Goal: Task Accomplishment & Management: Use online tool/utility

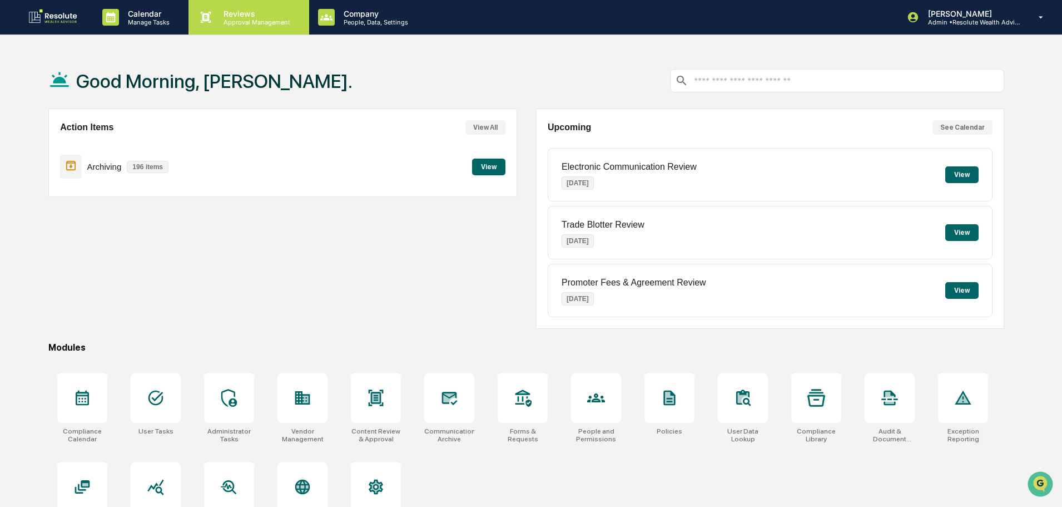
click at [247, 13] on p "Reviews" at bounding box center [255, 13] width 81 height 9
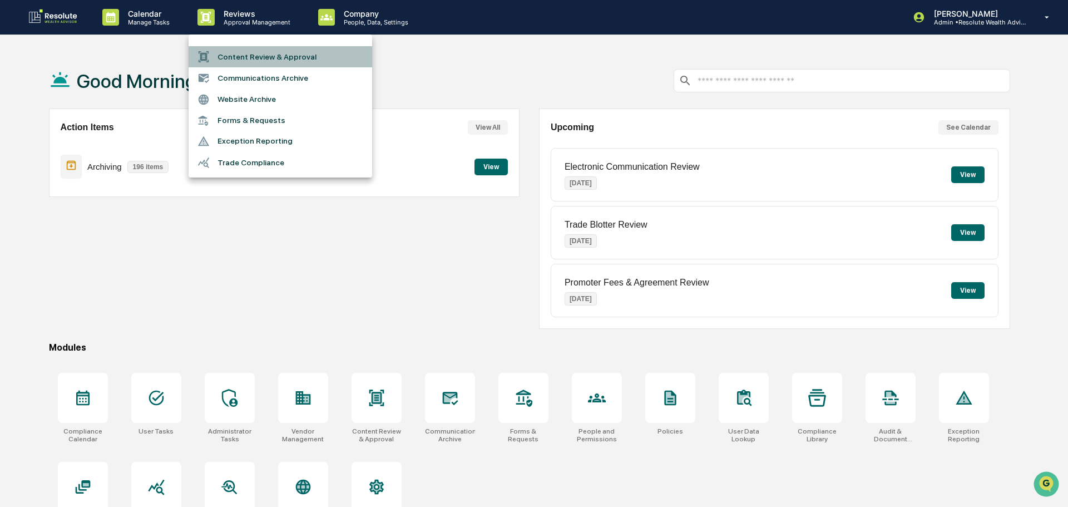
click at [268, 56] on li "Content Review & Approval" at bounding box center [279, 56] width 183 height 21
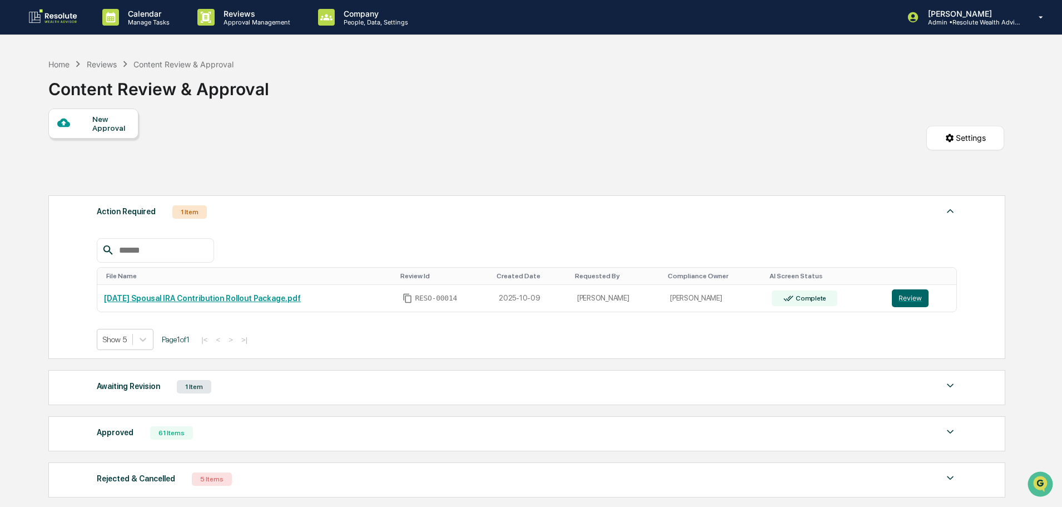
scroll to position [56, 0]
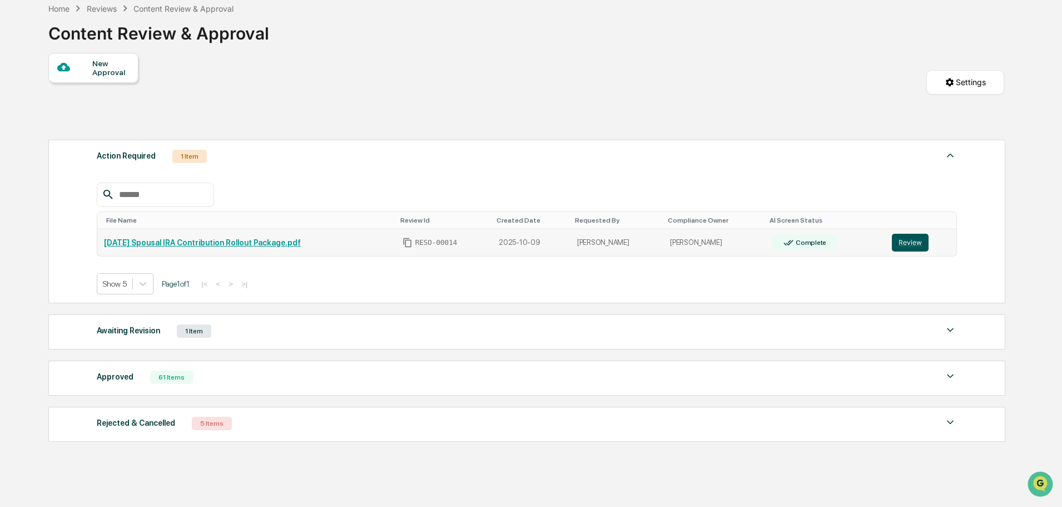
click at [909, 240] on button "Review" at bounding box center [910, 243] width 37 height 18
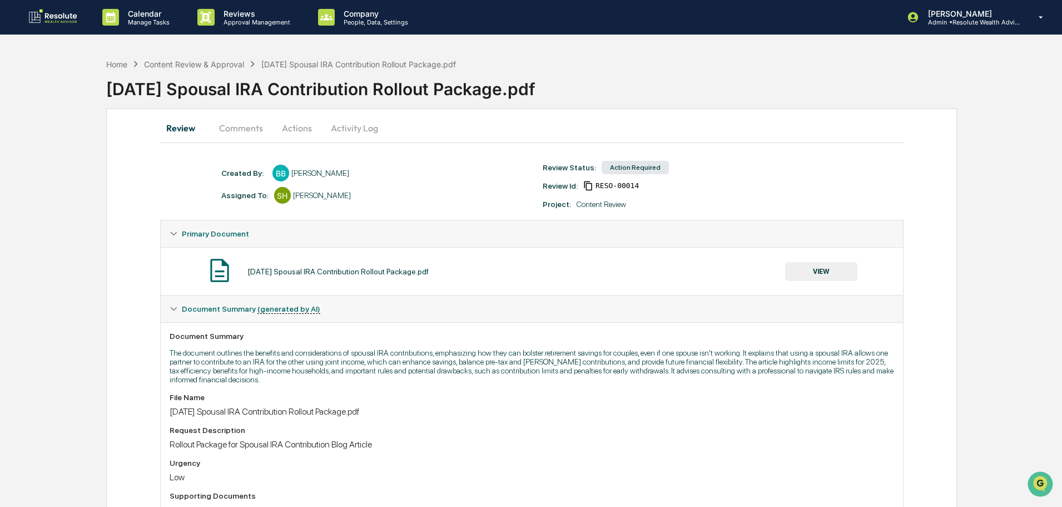
click at [832, 276] on button "VIEW" at bounding box center [821, 271] width 72 height 19
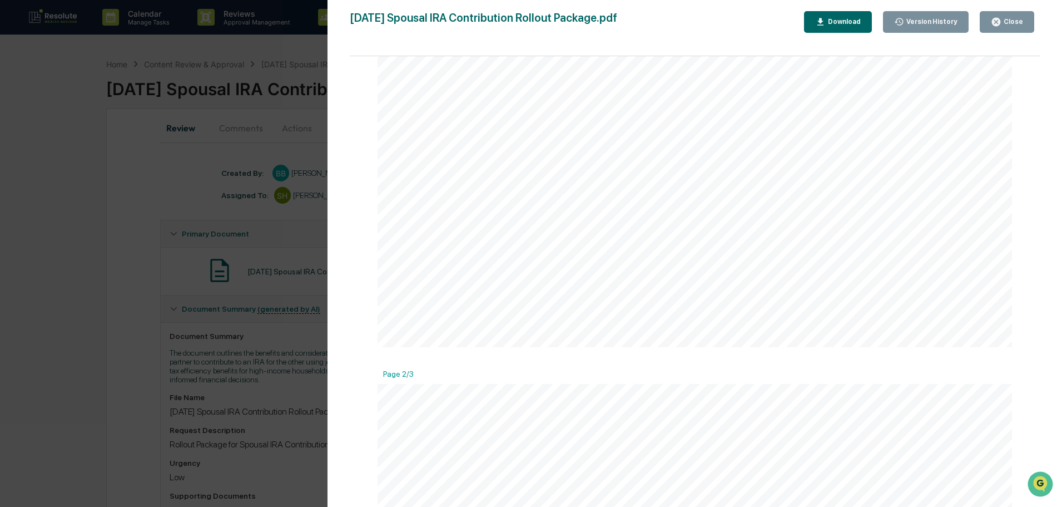
scroll to position [334, 0]
click at [1008, 18] on div "Close" at bounding box center [1012, 22] width 22 height 8
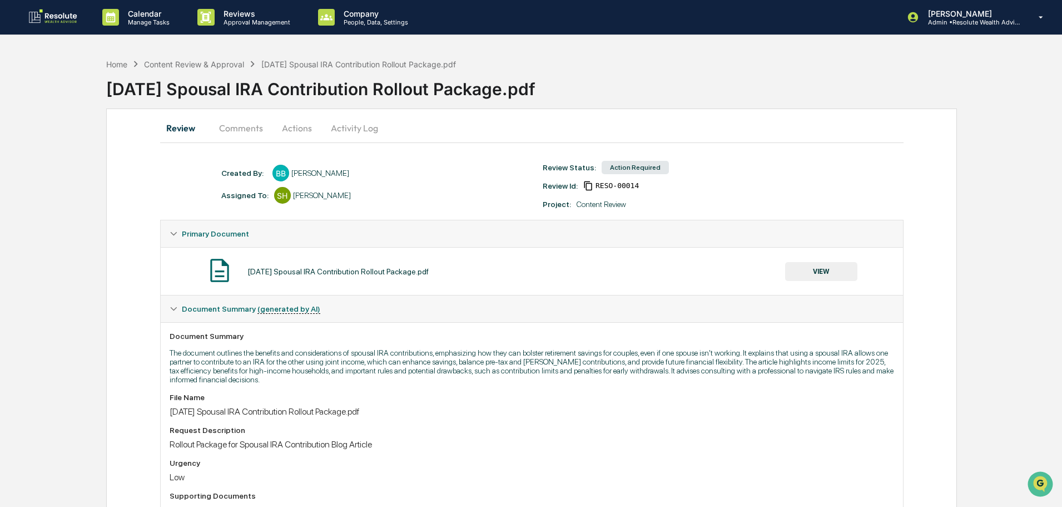
click at [292, 125] on button "Actions" at bounding box center [297, 128] width 50 height 27
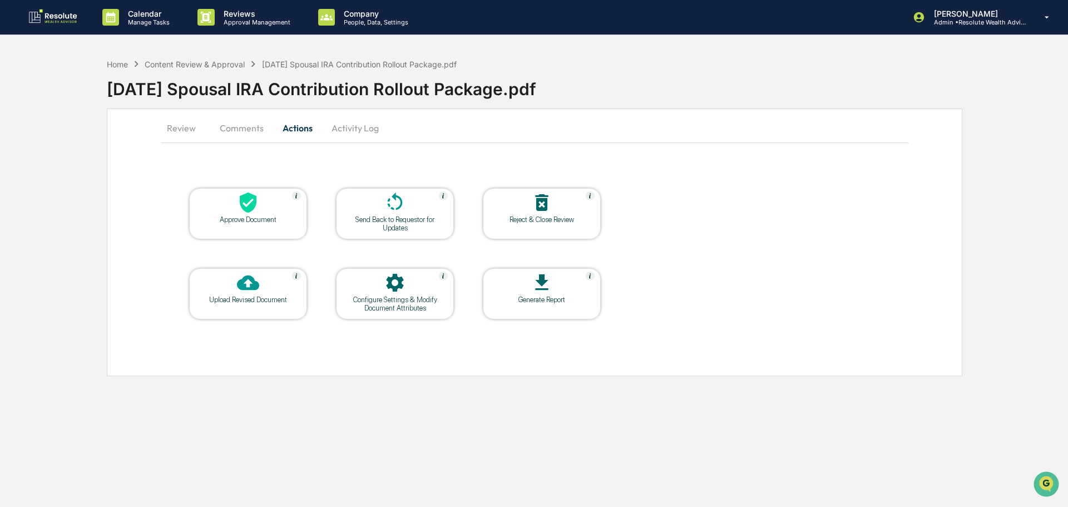
click at [251, 206] on icon at bounding box center [248, 202] width 17 height 21
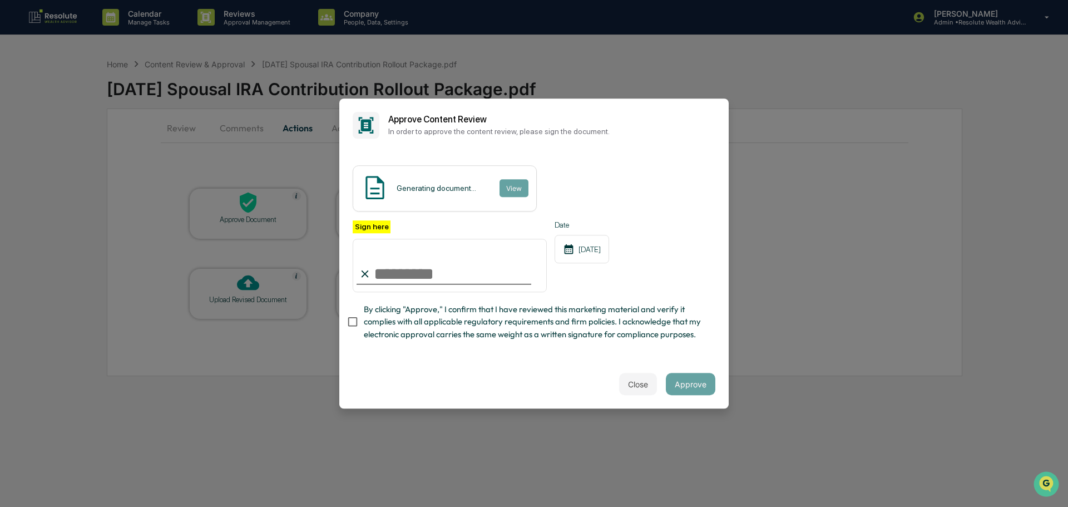
click at [391, 270] on input "Sign here" at bounding box center [450, 265] width 194 height 53
type input "**********"
click at [681, 392] on button "Approve" at bounding box center [690, 384] width 49 height 22
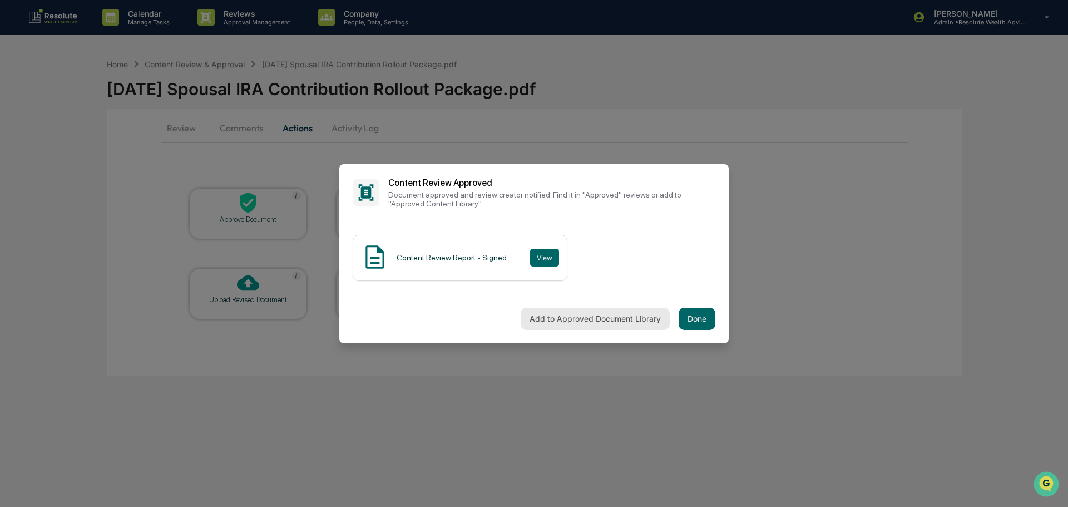
click at [614, 314] on button "Add to Approved Document Library" at bounding box center [594, 318] width 149 height 22
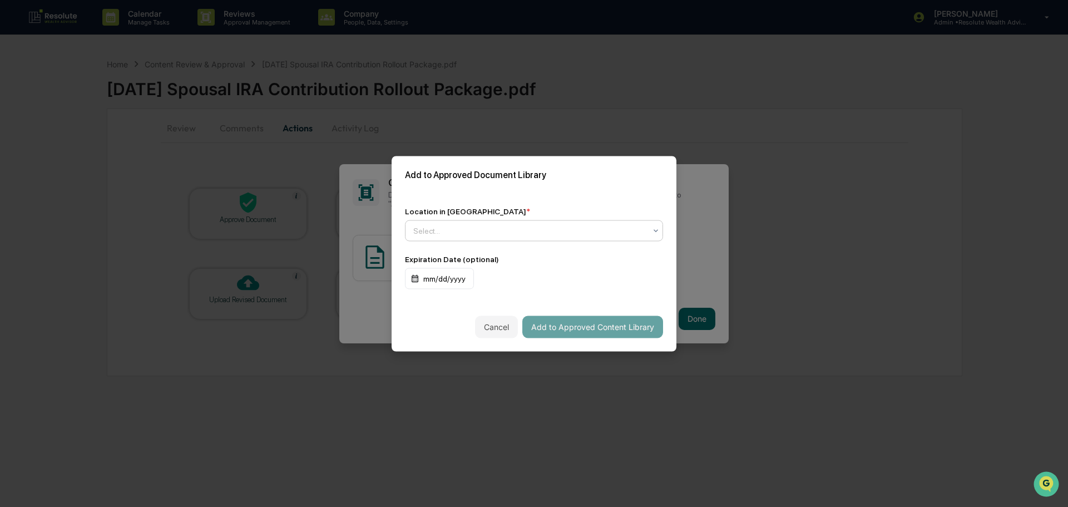
click at [599, 226] on div at bounding box center [529, 230] width 232 height 11
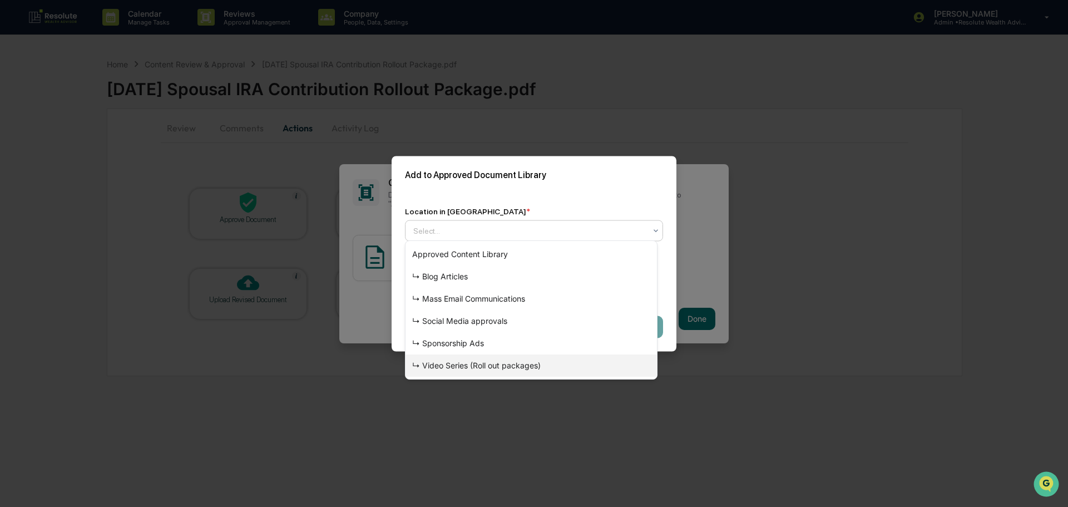
click at [467, 359] on div "↳ Video Series (Roll out packages)" at bounding box center [530, 365] width 251 height 22
click at [645, 228] on div "↳ Video Series (Roll out packages)" at bounding box center [530, 230] width 244 height 16
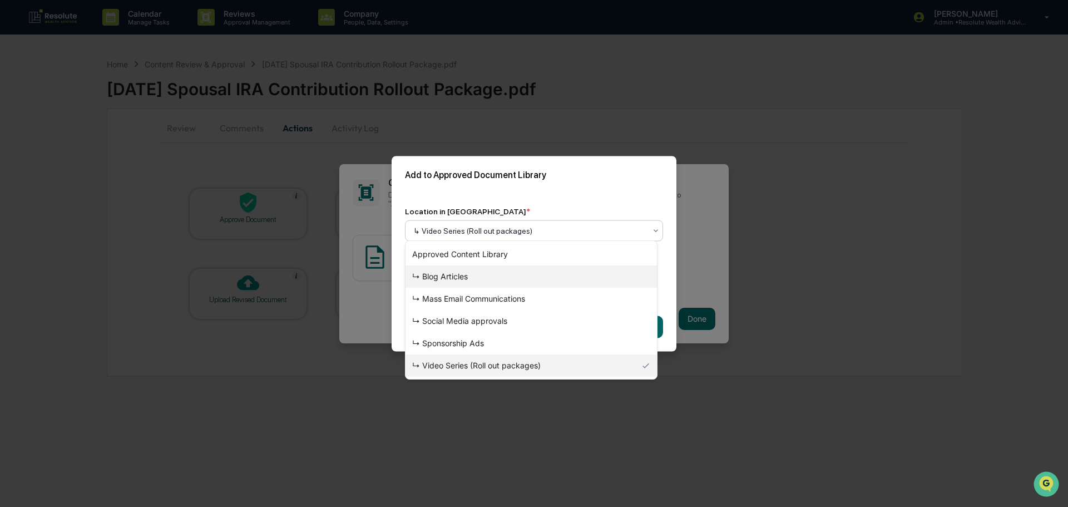
click at [498, 273] on div "↳ Blog Articles" at bounding box center [530, 276] width 251 height 22
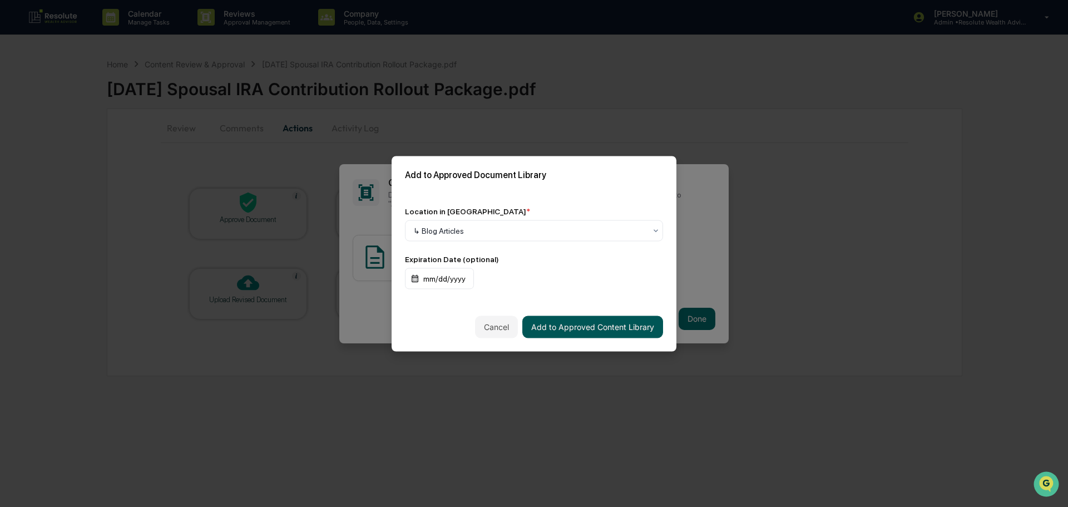
click at [572, 323] on button "Add to Approved Content Library" at bounding box center [592, 326] width 141 height 22
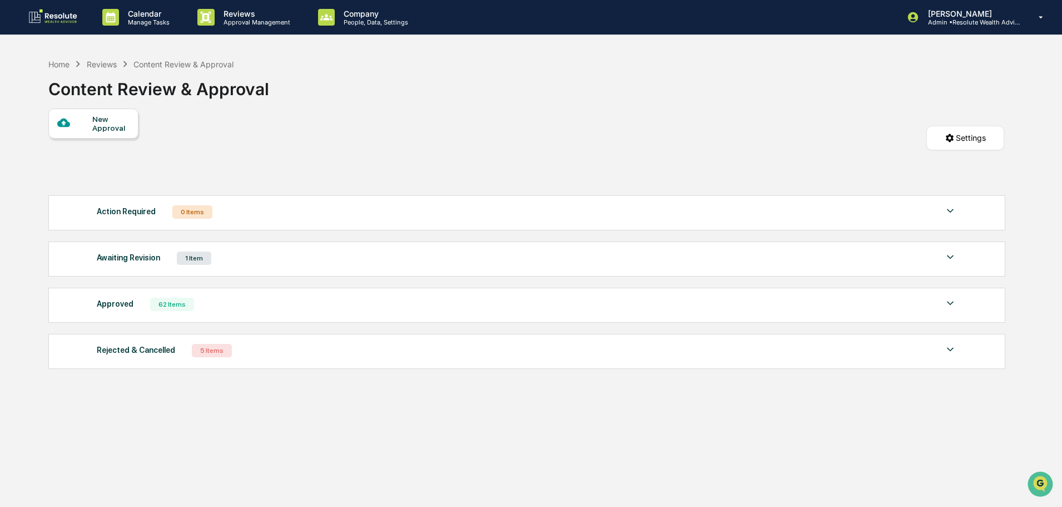
click at [378, 292] on div "Approved 62 Items File Name Review Id Created Date Requested By Compliance Owne…" at bounding box center [526, 304] width 957 height 35
click at [947, 304] on img at bounding box center [950, 302] width 13 height 13
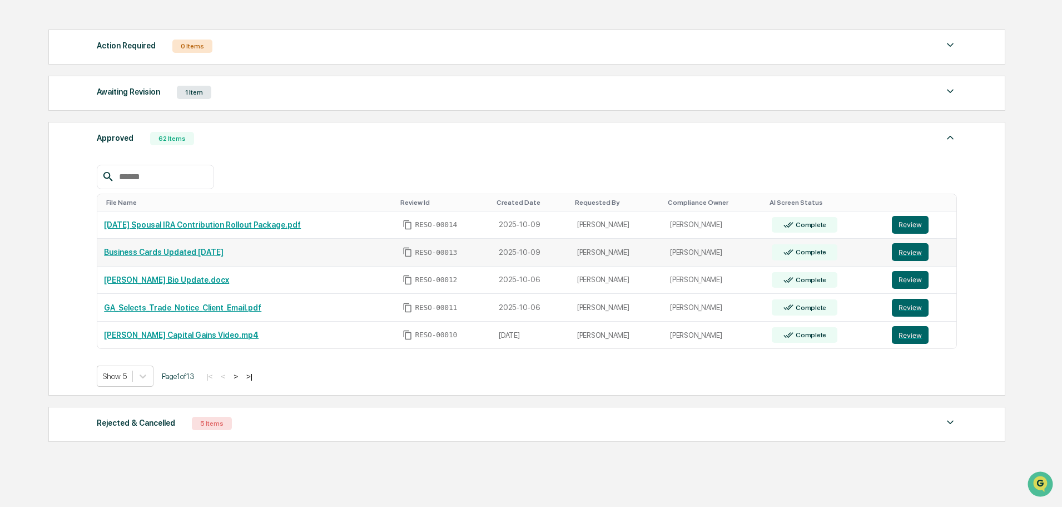
scroll to position [167, 0]
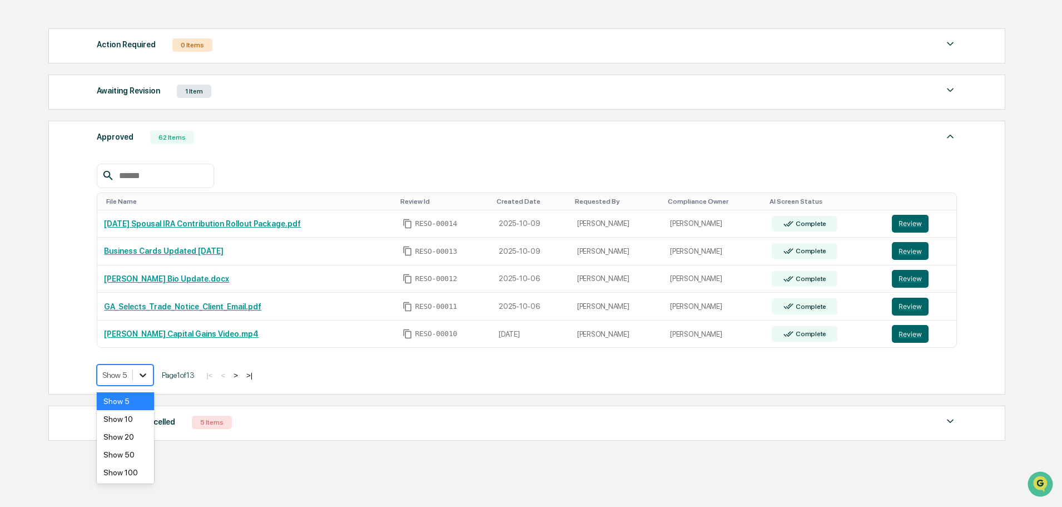
click at [141, 377] on icon at bounding box center [142, 374] width 11 height 11
click at [121, 437] on div "Show 20" at bounding box center [125, 437] width 57 height 18
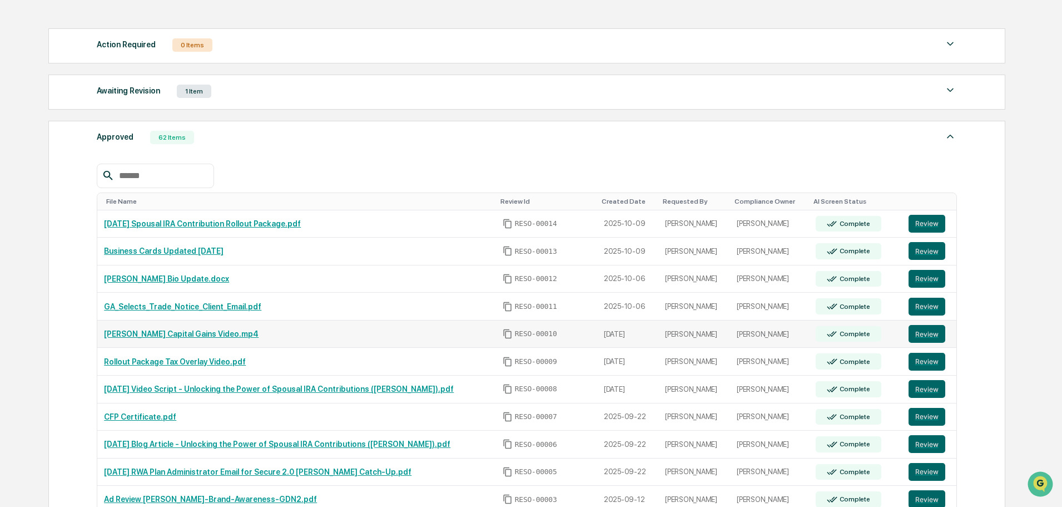
scroll to position [222, 0]
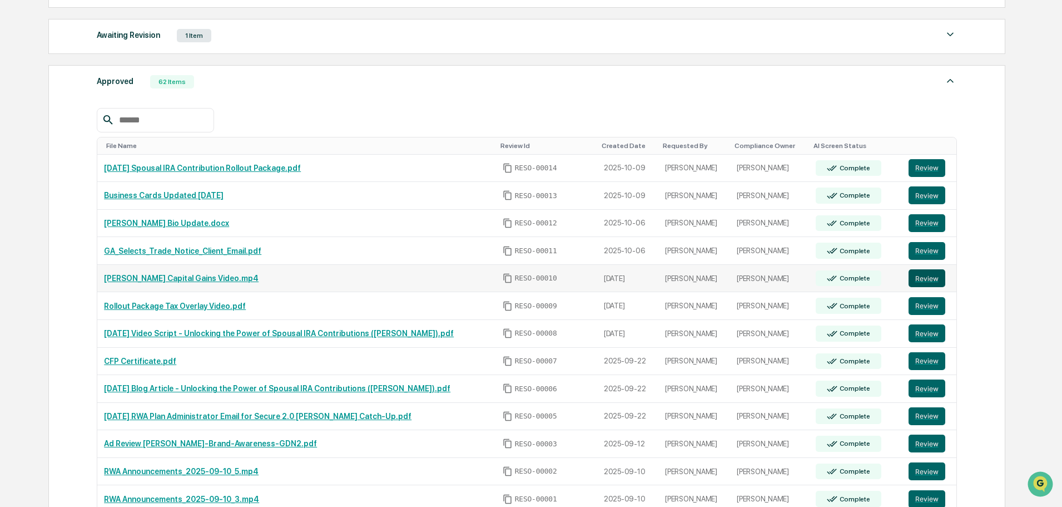
click at [928, 280] on button "Review" at bounding box center [927, 278] width 37 height 18
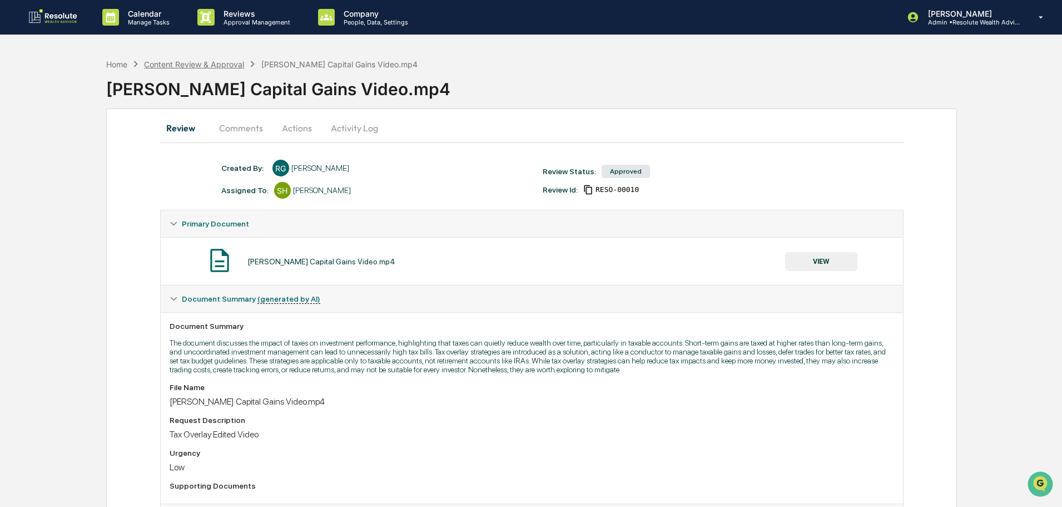
click at [203, 63] on div "Content Review & Approval" at bounding box center [194, 63] width 100 height 9
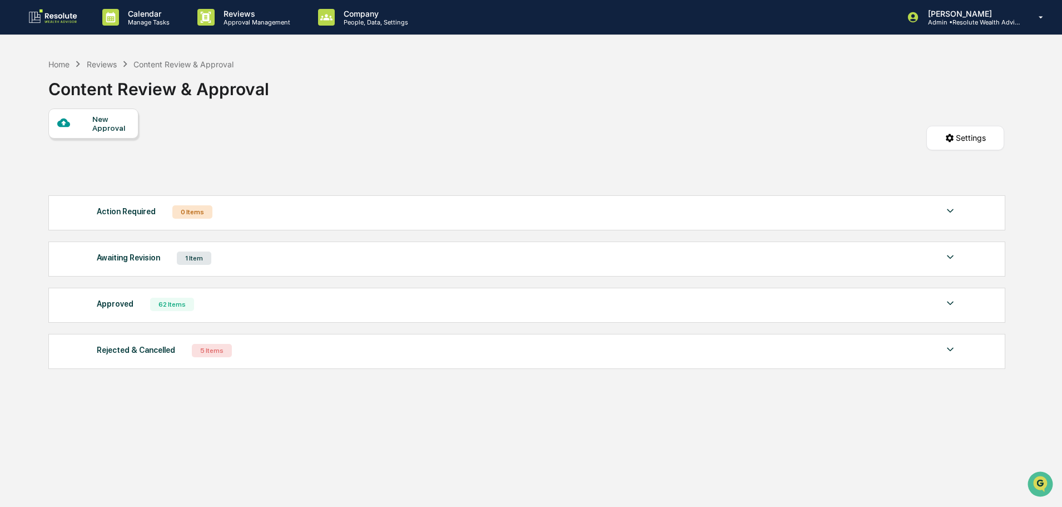
click at [951, 305] on img at bounding box center [950, 302] width 13 height 13
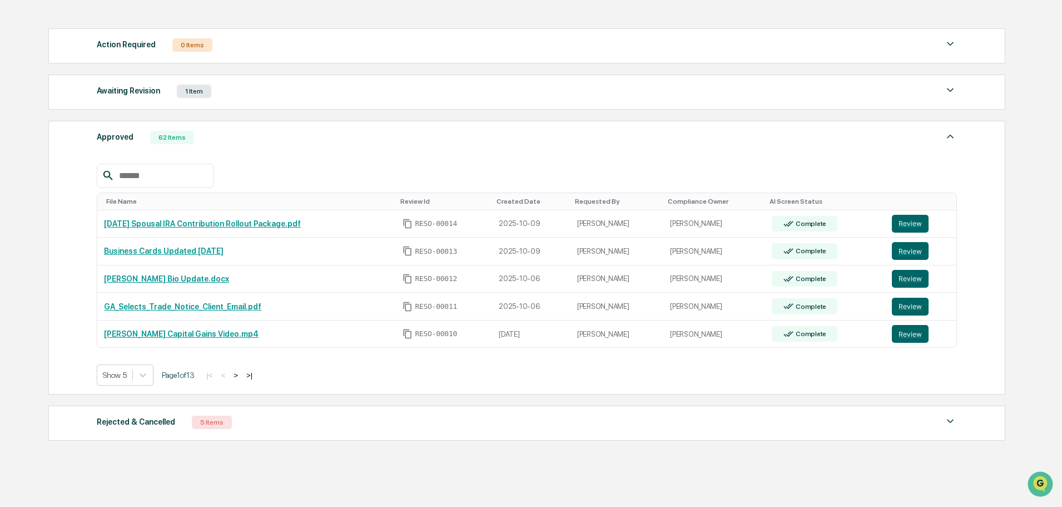
scroll to position [202, 0]
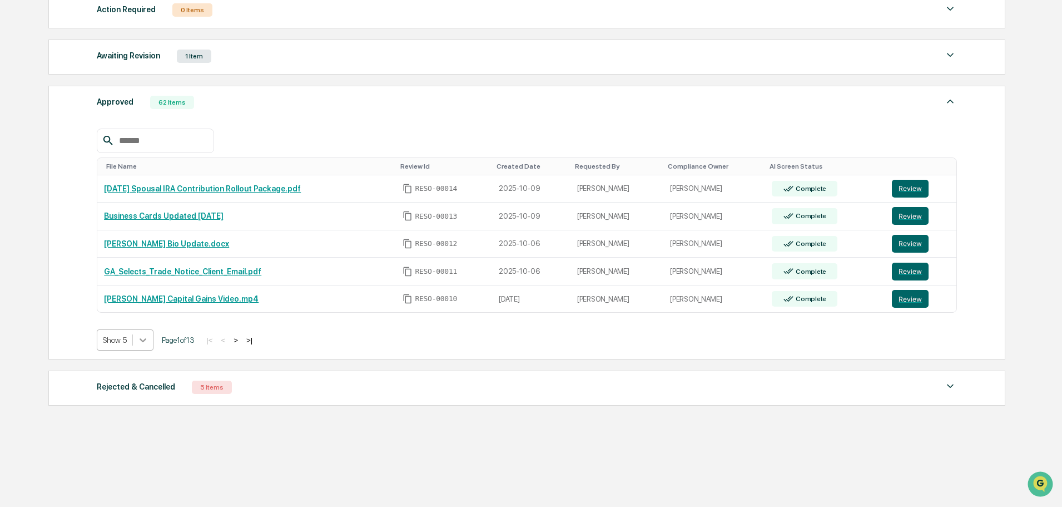
click at [145, 343] on icon at bounding box center [142, 339] width 11 height 11
click at [118, 438] on div "Show 100" at bounding box center [125, 437] width 57 height 18
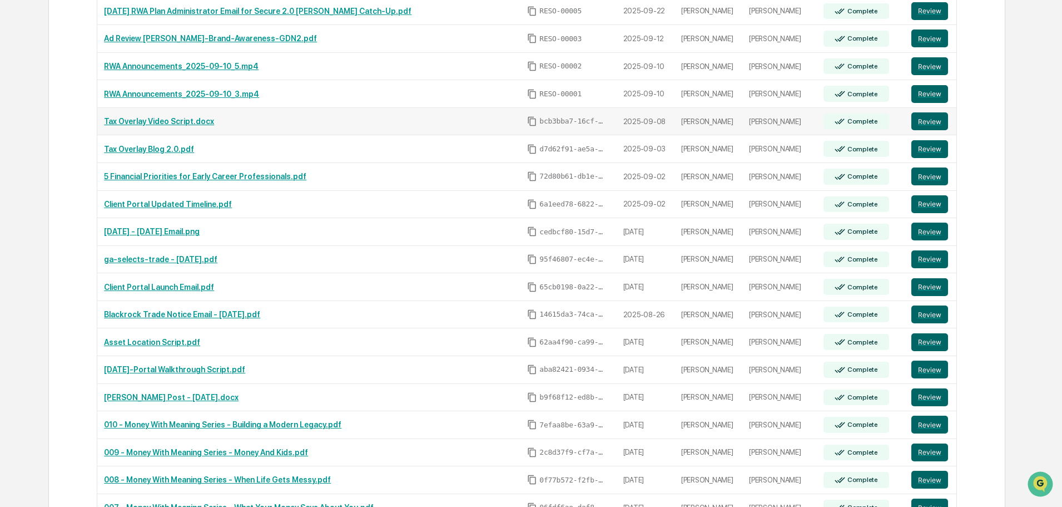
scroll to position [647, 0]
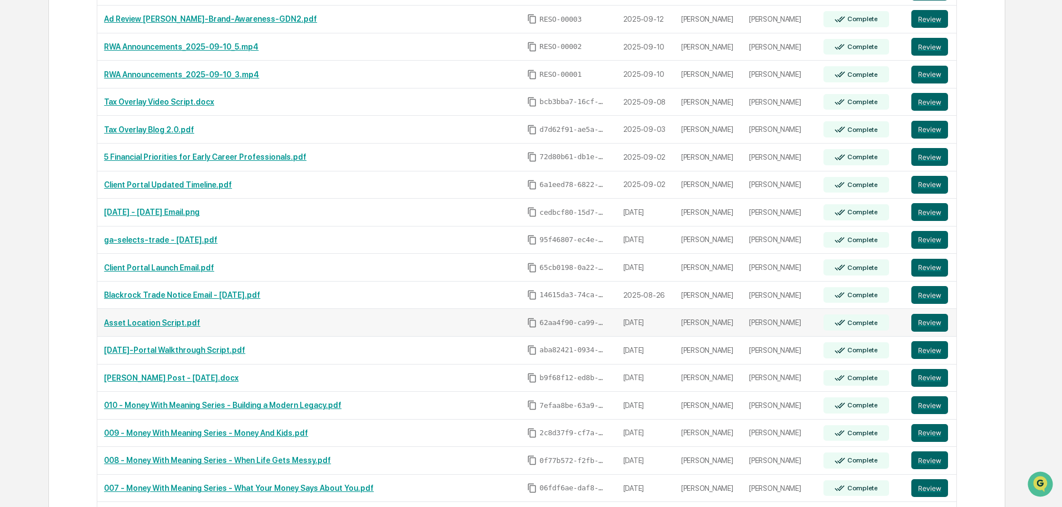
click at [152, 324] on link "Asset Location Script.pdf" at bounding box center [152, 322] width 96 height 9
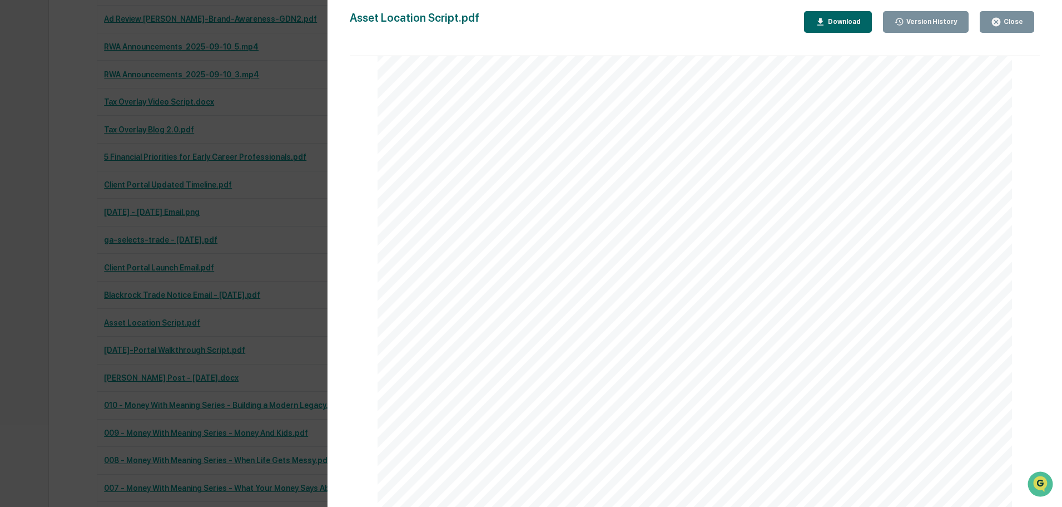
scroll to position [0, 0]
click at [842, 23] on div "Download" at bounding box center [843, 22] width 35 height 8
click at [773, 44] on div "Asset Location Script.pdf Close Version History Download Page 1/1 "When most pe…" at bounding box center [695, 264] width 691 height 507
click at [286, 229] on div "Version History 08/21/2025, 01:49 PM Brayden Thomas 08/21/2025, 02:14 PM Scott …" at bounding box center [531, 253] width 1062 height 507
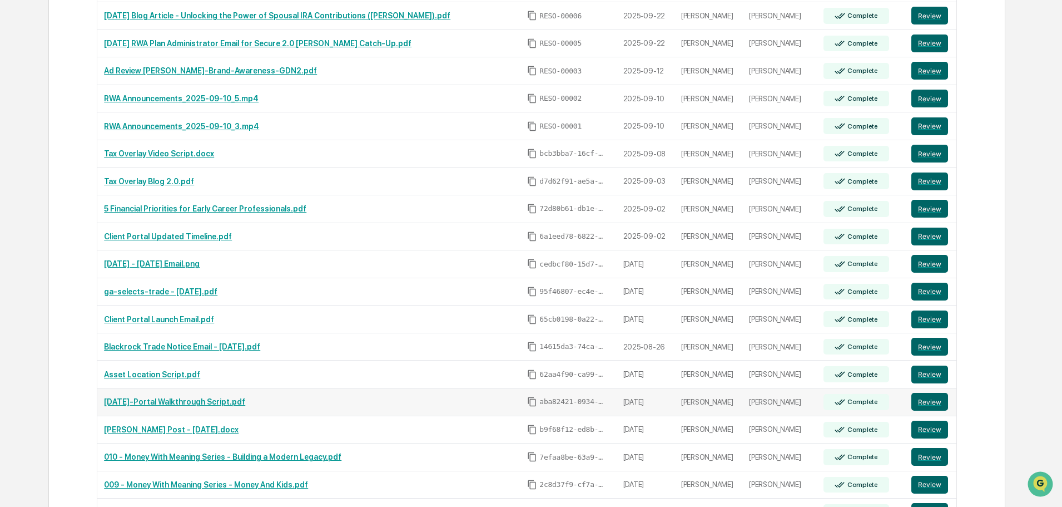
scroll to position [591, 0]
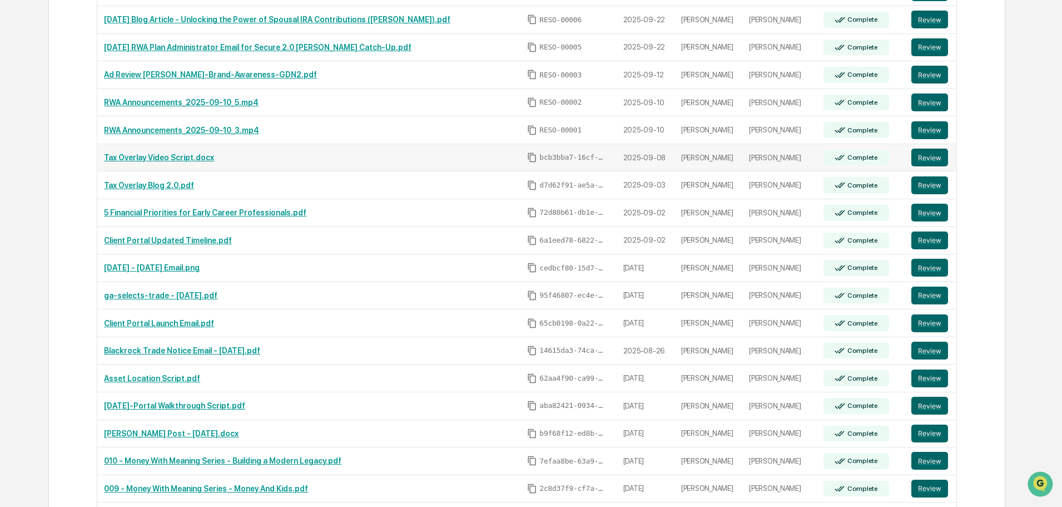
click at [148, 157] on link "Tax Overlay Video Script.docx" at bounding box center [159, 157] width 110 height 9
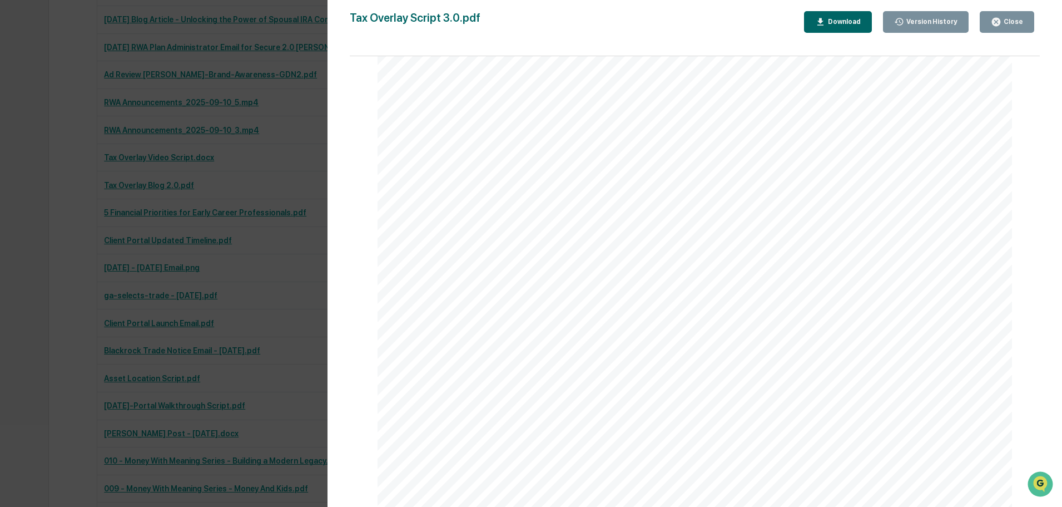
scroll to position [0, 0]
click at [850, 22] on div "Download" at bounding box center [843, 22] width 35 height 8
click at [296, 61] on div "Version History 09/08/2025, 08:33 PM Ryan Geary 09/08/2025, 08:21 PM Ryan Geary…" at bounding box center [531, 253] width 1062 height 507
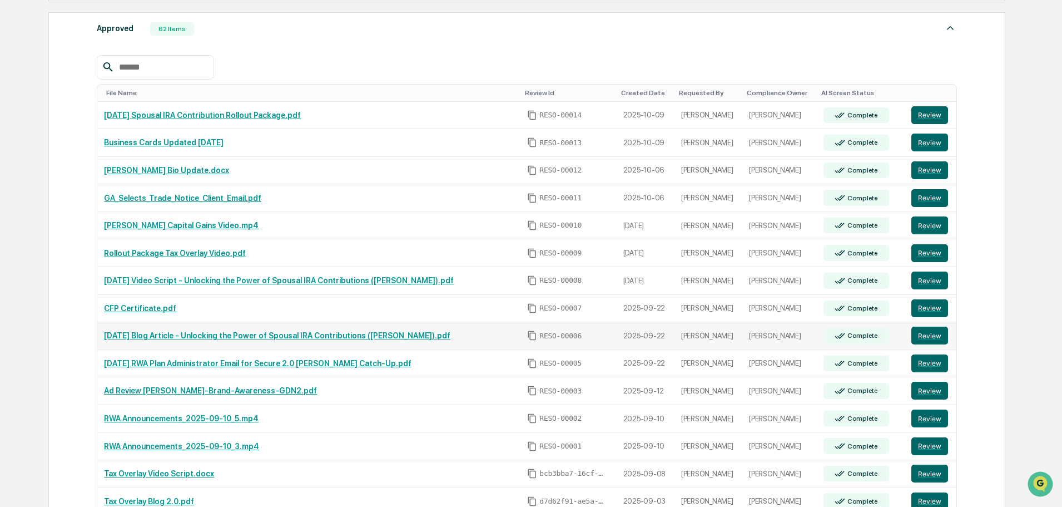
scroll to position [257, 0]
